Goal: Task Accomplishment & Management: Manage account settings

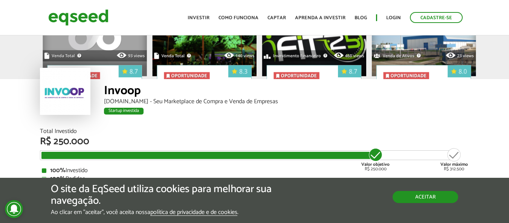
click at [421, 194] on button "Aceitar" at bounding box center [426, 197] width 66 height 12
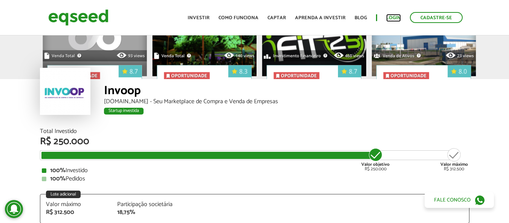
click at [392, 17] on link "Login" at bounding box center [393, 17] width 15 height 5
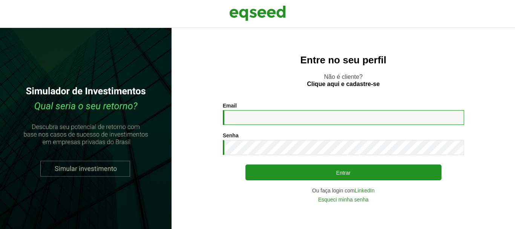
drag, startPoint x: 0, startPoint y: 0, endPoint x: 248, endPoint y: 113, distance: 272.2
click at [248, 113] on input "Email *" at bounding box center [343, 117] width 241 height 15
type input "**********"
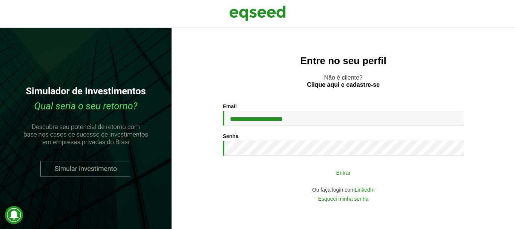
click at [253, 176] on button "Entrar" at bounding box center [343, 172] width 196 height 14
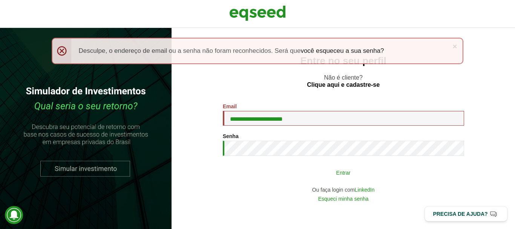
click at [257, 176] on button "Entrar" at bounding box center [343, 172] width 196 height 14
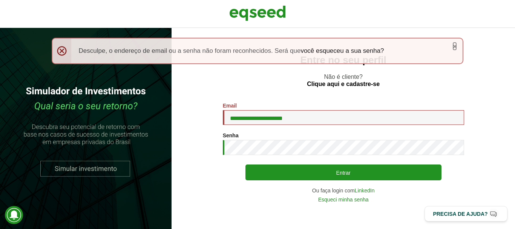
click at [454, 45] on link "×" at bounding box center [454, 46] width 5 height 8
